Goal: Find specific page/section: Find specific page/section

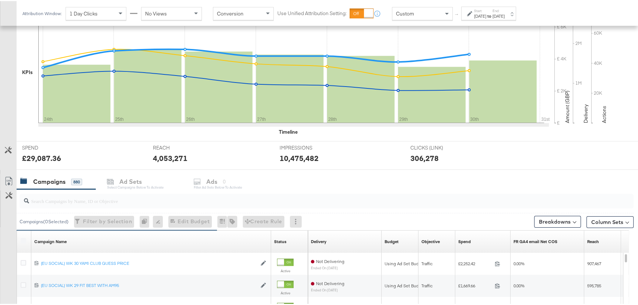
scroll to position [167, 0]
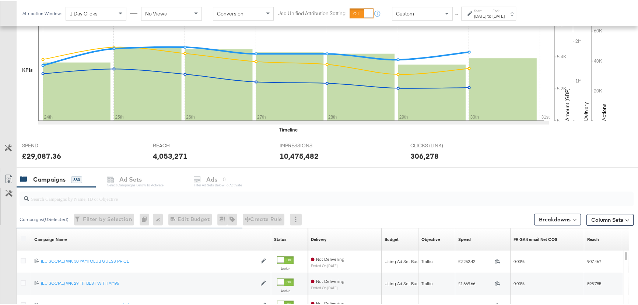
click at [82, 198] on input "search" at bounding box center [303, 194] width 549 height 14
click at [504, 6] on div "Start: [DATE] to End: [DATE]" at bounding box center [488, 13] width 55 height 14
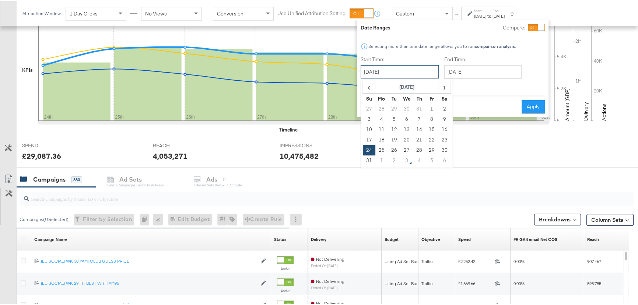
click at [423, 70] on input "[DATE]" at bounding box center [400, 70] width 78 height 13
click at [481, 68] on input "[DATE]" at bounding box center [482, 70] width 77 height 13
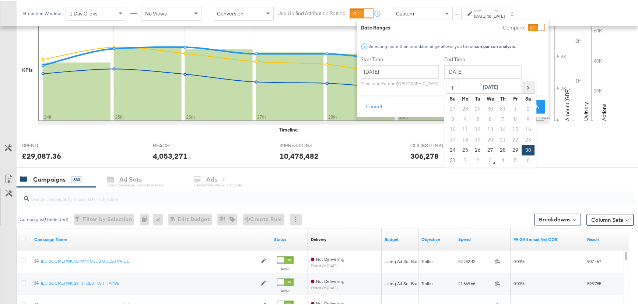
click at [528, 88] on span "›" at bounding box center [527, 85] width 11 height 11
click at [476, 108] on td "2" at bounding box center [477, 108] width 13 height 10
type input "[DATE]"
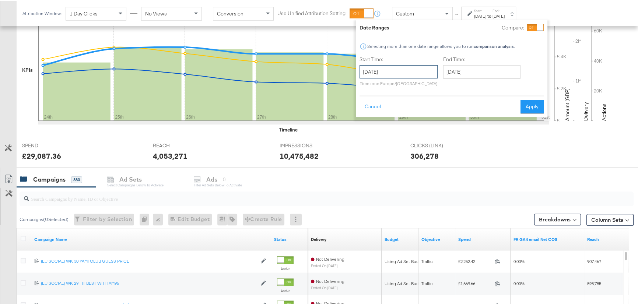
click at [408, 70] on input "[DATE]" at bounding box center [398, 70] width 78 height 13
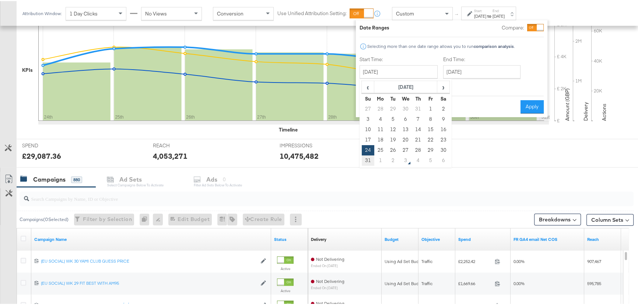
click at [368, 159] on td "31" at bounding box center [368, 159] width 13 height 10
type input "[DATE]"
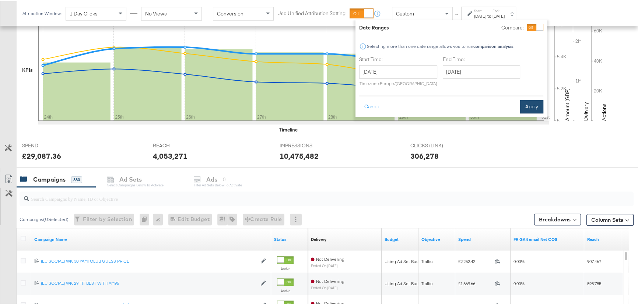
click at [534, 106] on button "Apply" at bounding box center [531, 105] width 23 height 13
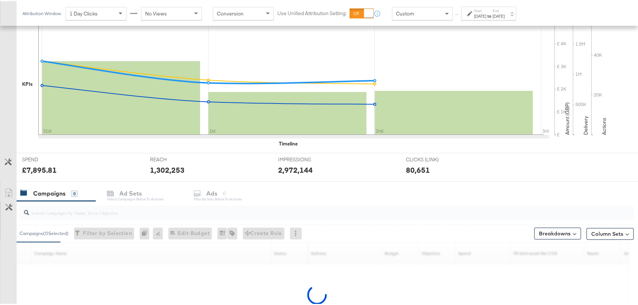
scroll to position [231, 0]
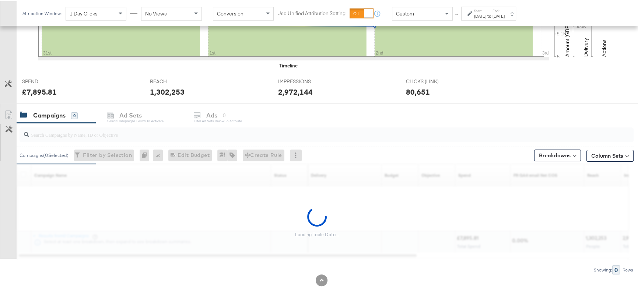
click at [92, 131] on input "search" at bounding box center [303, 130] width 549 height 14
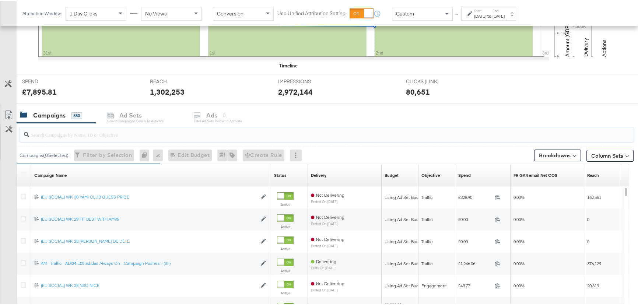
drag, startPoint x: 93, startPoint y: 131, endPoint x: 96, endPoint y: 138, distance: 7.3
click at [96, 137] on div at bounding box center [327, 133] width 614 height 15
click at [99, 137] on div at bounding box center [327, 133] width 614 height 15
click at [91, 134] on input "search" at bounding box center [303, 130] width 549 height 14
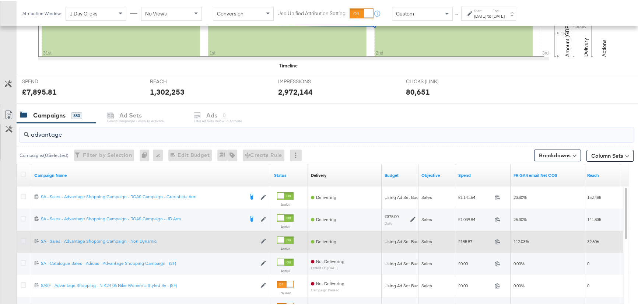
type input "advantage"
click at [23, 240] on icon at bounding box center [24, 240] width 6 height 6
click at [0, 0] on input "checkbox" at bounding box center [0, 0] width 0 height 0
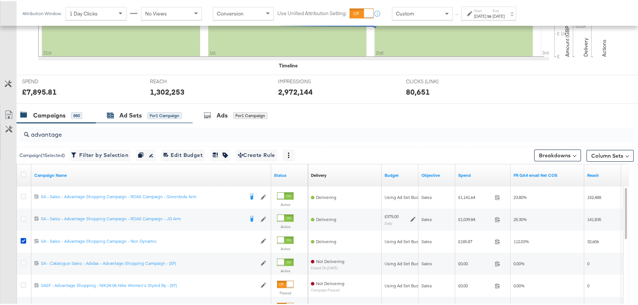
click at [135, 112] on div "Ad Sets" at bounding box center [130, 114] width 22 height 8
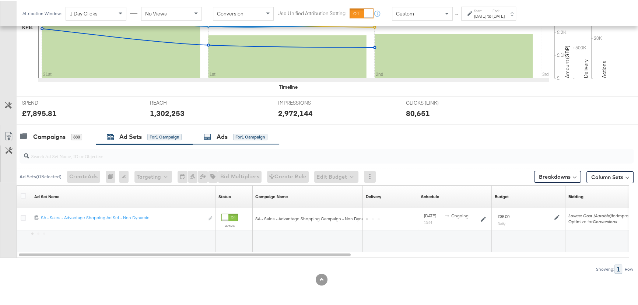
scroll to position [209, 0]
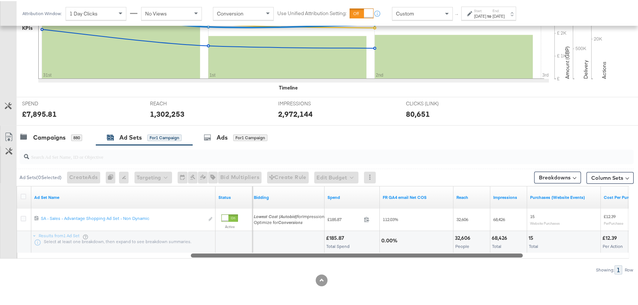
drag, startPoint x: 336, startPoint y: 252, endPoint x: 508, endPoint y: 260, distance: 172.2
click at [508, 260] on div "Ad Sets ( 0 Selected) Create Ads At least one ad set must be selected 0 Rename …" at bounding box center [316, 208] width 633 height 129
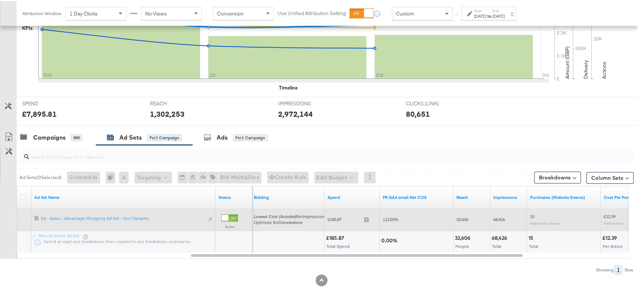
click at [22, 215] on icon at bounding box center [24, 218] width 6 height 6
click at [0, 0] on input "checkbox" at bounding box center [0, 0] width 0 height 0
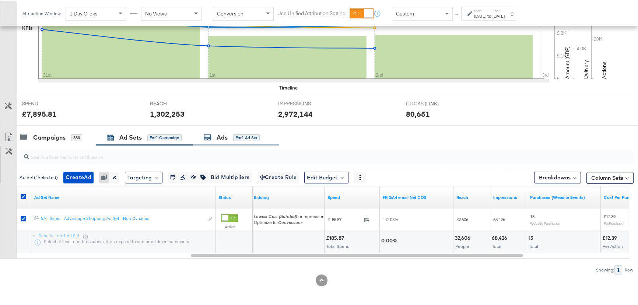
click at [231, 132] on div "Ads for 1 Ad Set" at bounding box center [232, 136] width 56 height 8
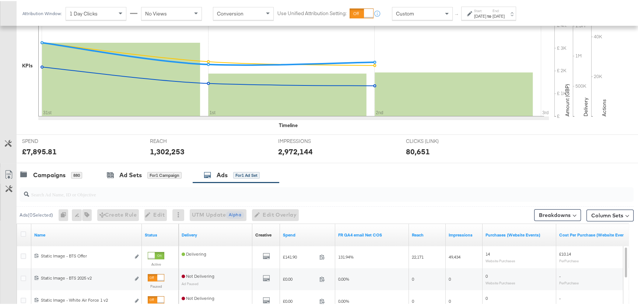
scroll to position [164, 0]
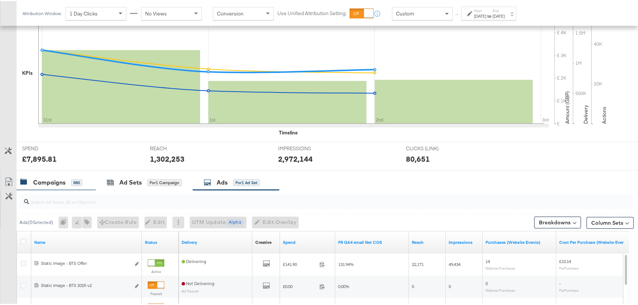
click at [50, 178] on div "Campaigns" at bounding box center [49, 181] width 32 height 8
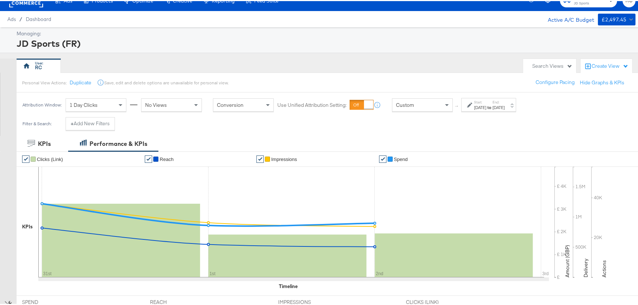
scroll to position [0, 0]
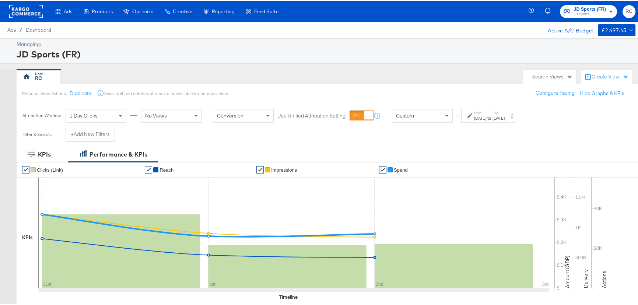
click at [582, 13] on span "JD Sports" at bounding box center [590, 13] width 32 height 6
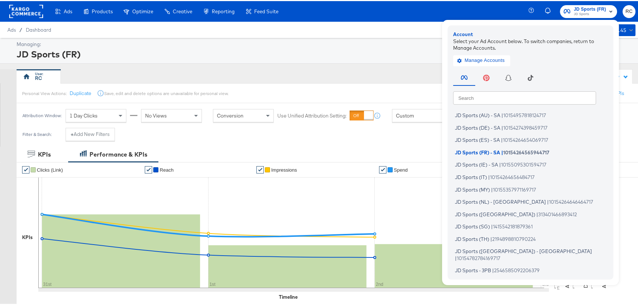
click at [481, 96] on input "text" at bounding box center [524, 96] width 143 height 13
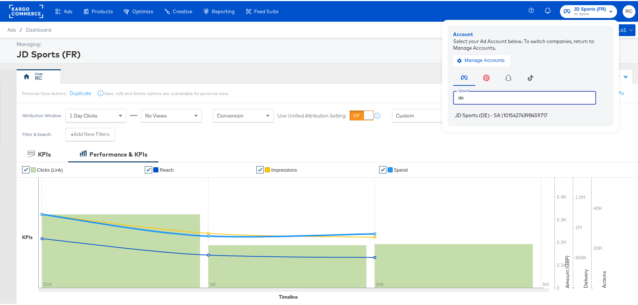
type input "de"
click at [481, 115] on span "JD Sports (DE) - SA" at bounding box center [477, 114] width 45 height 6
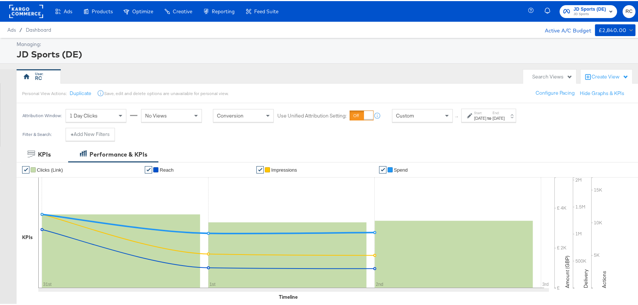
click at [593, 10] on span "JD Sports (DE)" at bounding box center [589, 8] width 32 height 8
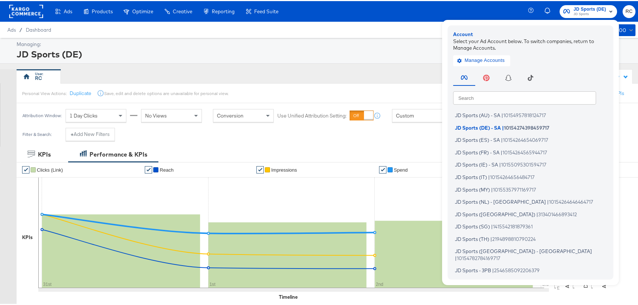
click at [372, 27] on div "Ads / Dashboard Active A/C Budget £2,840.00" at bounding box center [321, 29] width 643 height 16
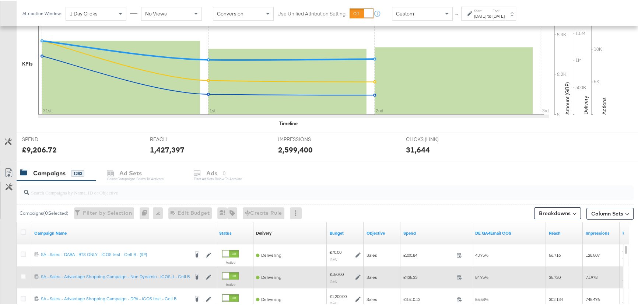
scroll to position [201, 0]
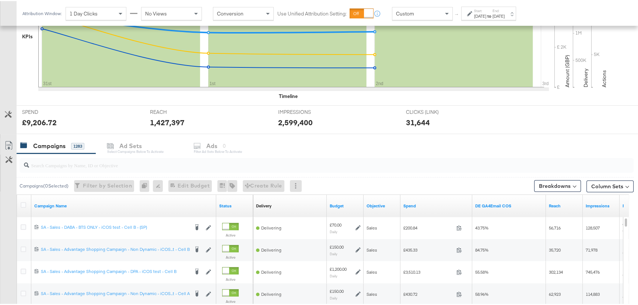
click at [65, 164] on input "search" at bounding box center [303, 161] width 549 height 14
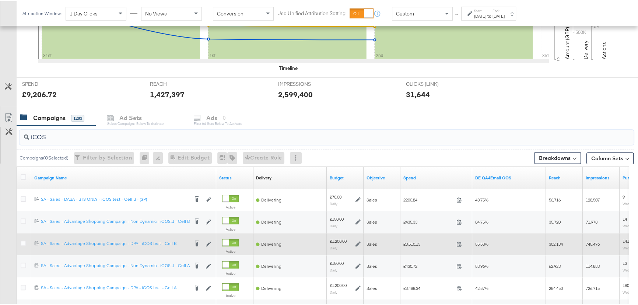
scroll to position [268, 0]
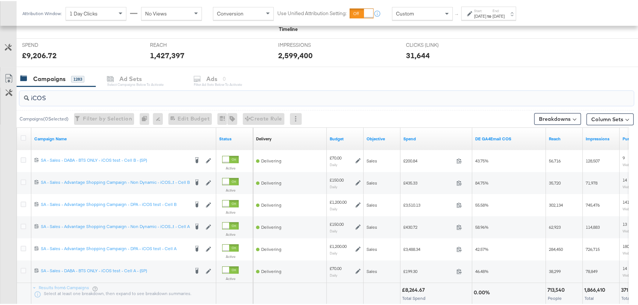
type input "iCOS"
click at [505, 13] on div "[DATE]" at bounding box center [498, 15] width 12 height 6
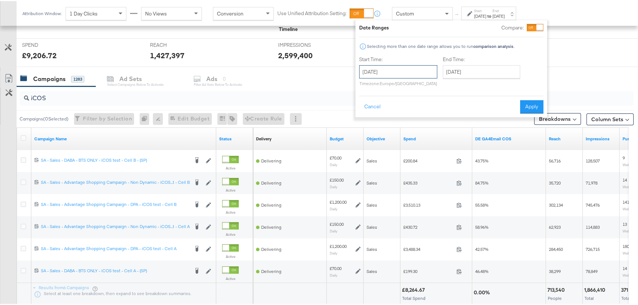
click at [405, 68] on input "[DATE]" at bounding box center [398, 70] width 78 height 13
click at [404, 150] on td "27" at bounding box center [405, 149] width 13 height 10
type input "August 27th 2025"
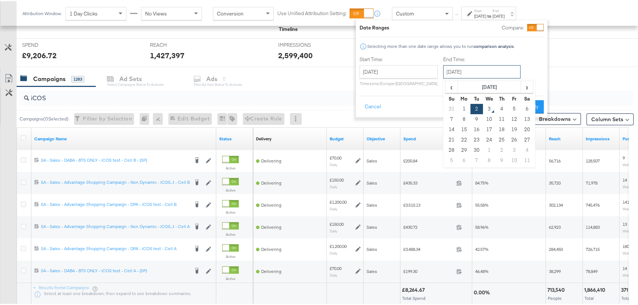
click at [490, 73] on input "[DATE]" at bounding box center [481, 70] width 77 height 13
click at [540, 104] on button "Apply" at bounding box center [531, 105] width 23 height 13
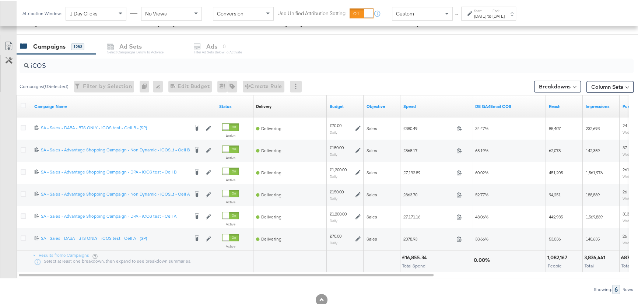
scroll to position [301, 0]
